Goal: Obtain resource: Obtain resource

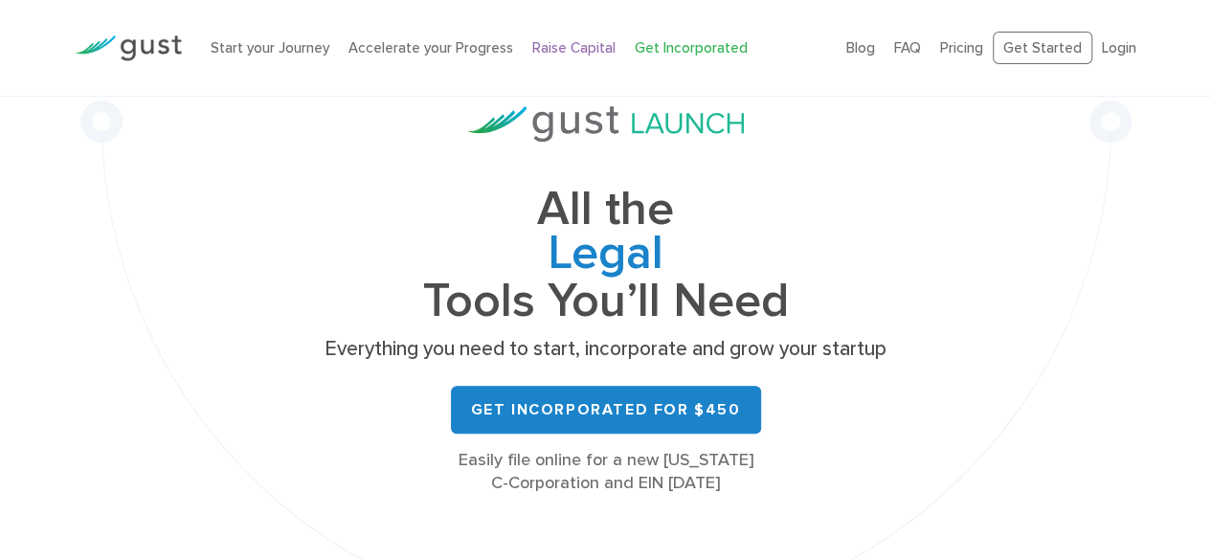
click at [579, 49] on link "Raise Capital" at bounding box center [573, 47] width 83 height 17
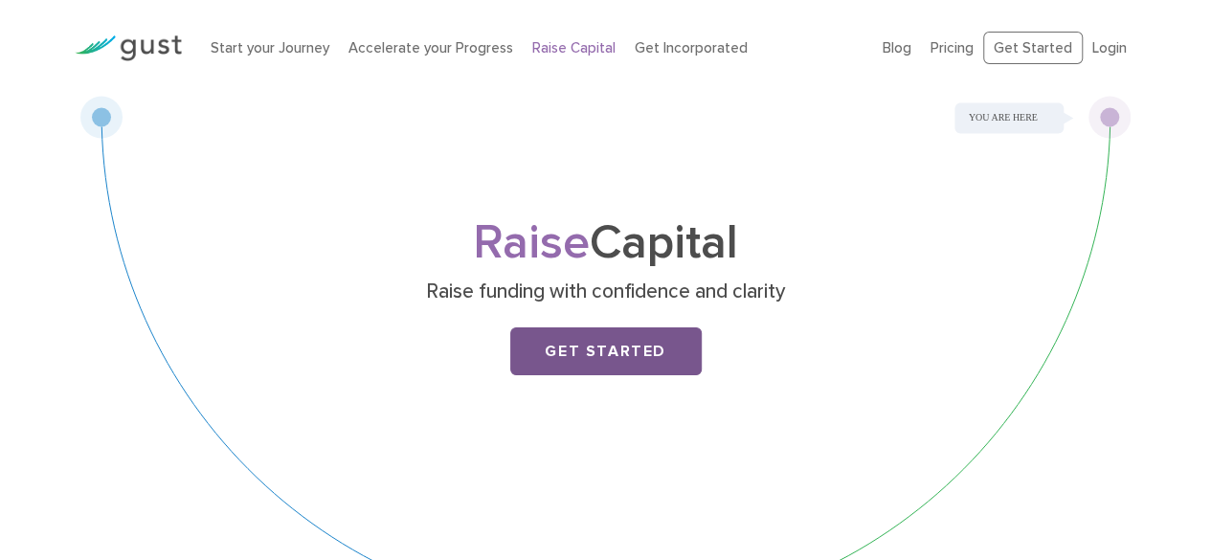
click at [659, 348] on link "Get Started" at bounding box center [605, 351] width 191 height 48
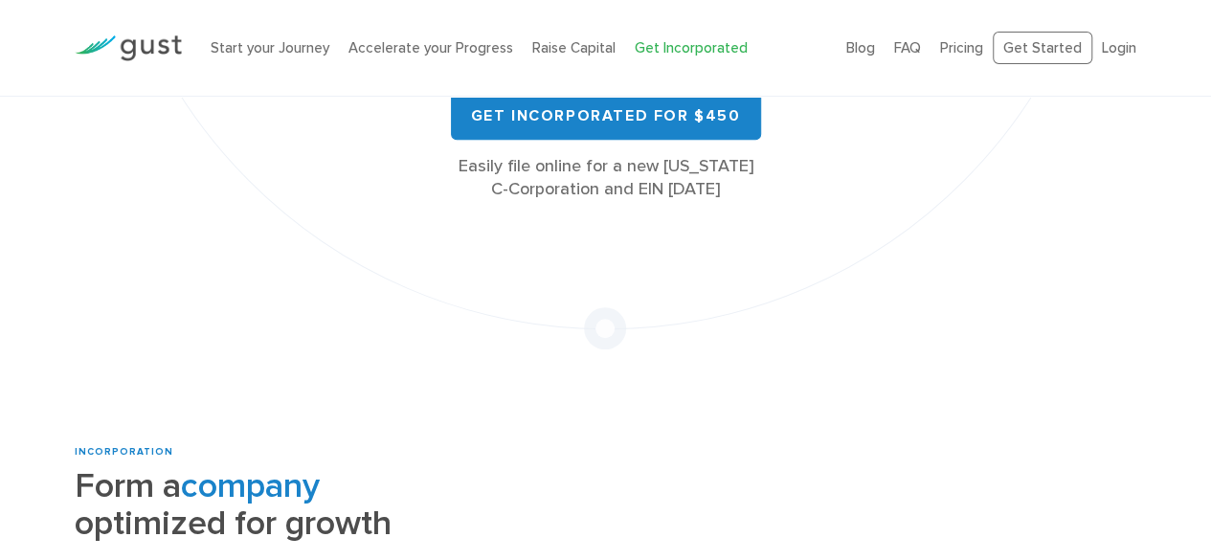
scroll to position [421, 0]
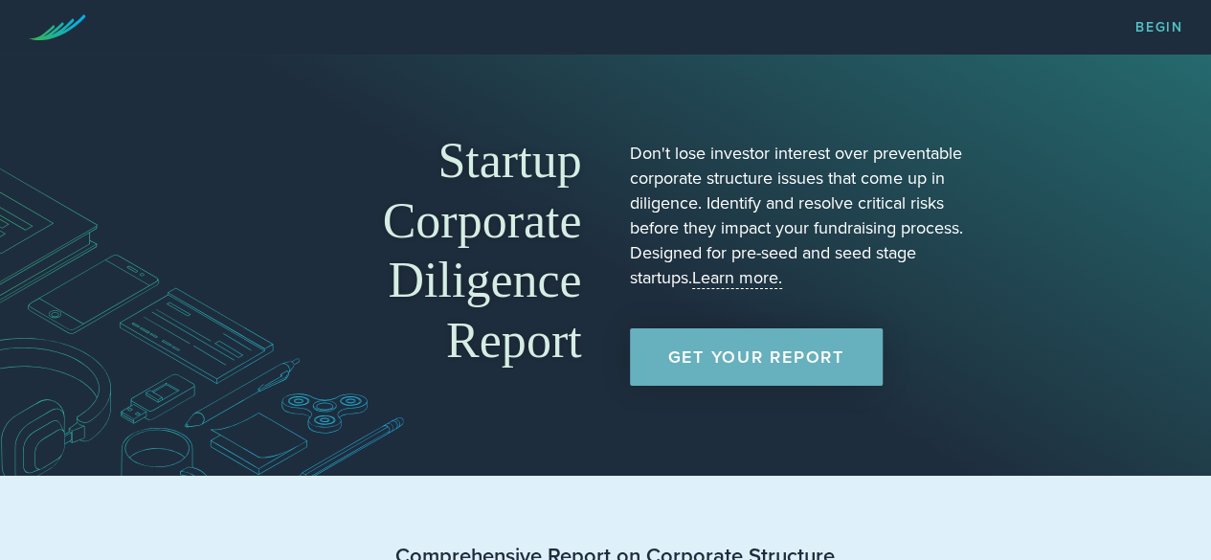
click at [748, 353] on link "Get Your Report" at bounding box center [756, 356] width 253 height 57
